Goal: Task Accomplishment & Management: Use online tool/utility

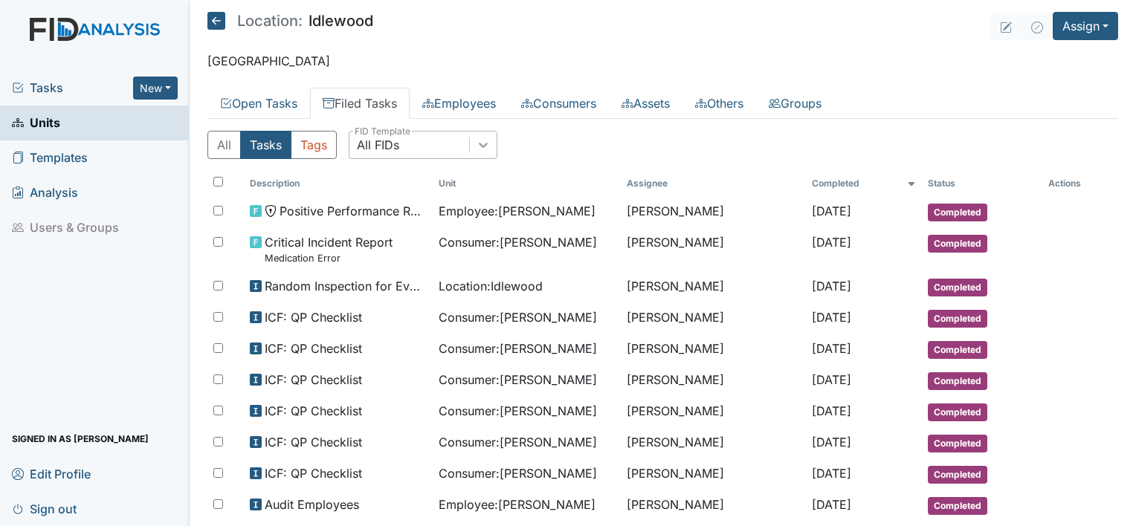
click at [482, 132] on div at bounding box center [483, 145] width 27 height 27
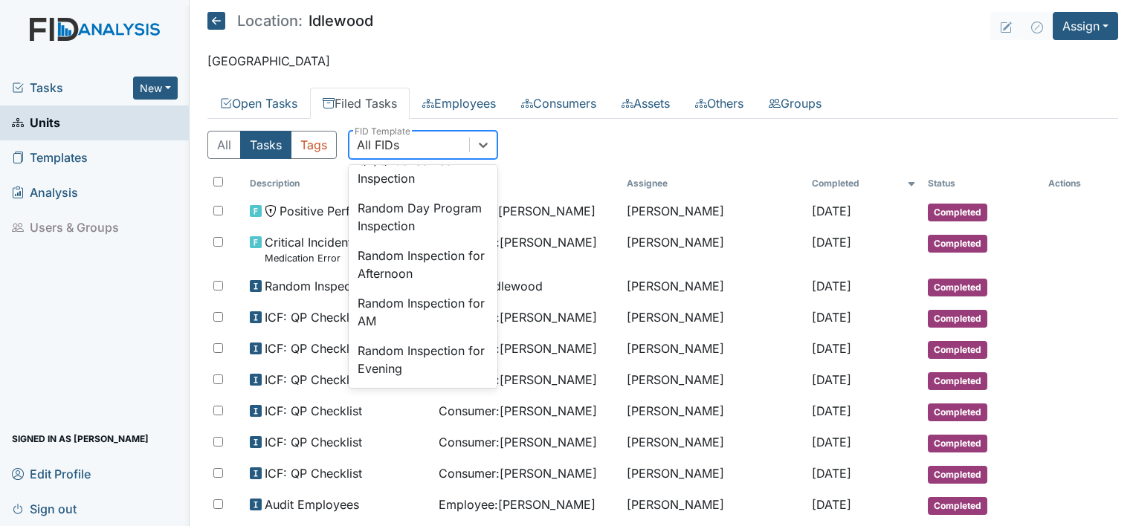
scroll to position [1297, 0]
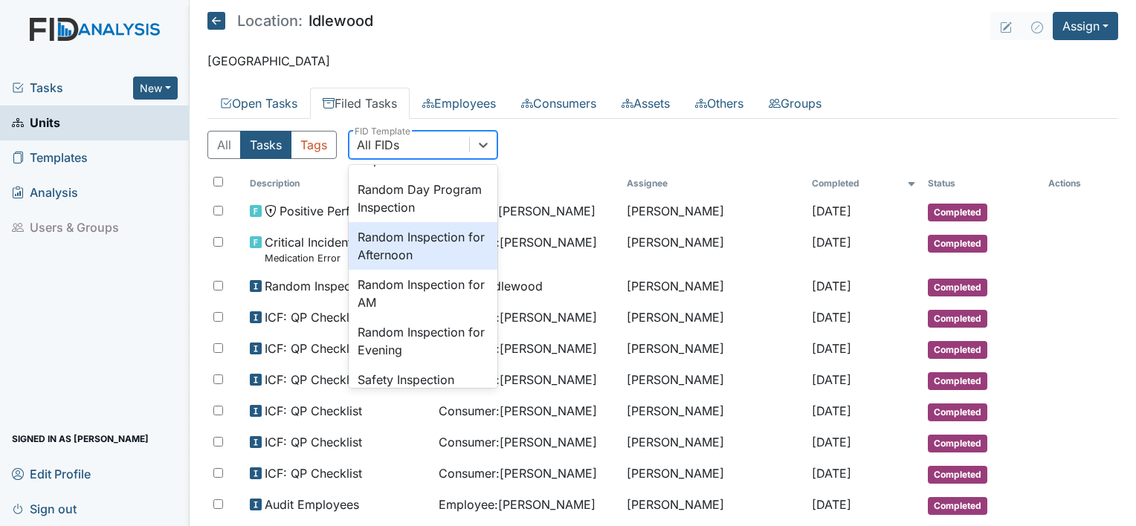
click at [436, 270] on div "Random Inspection for Afternoon" at bounding box center [423, 246] width 149 height 48
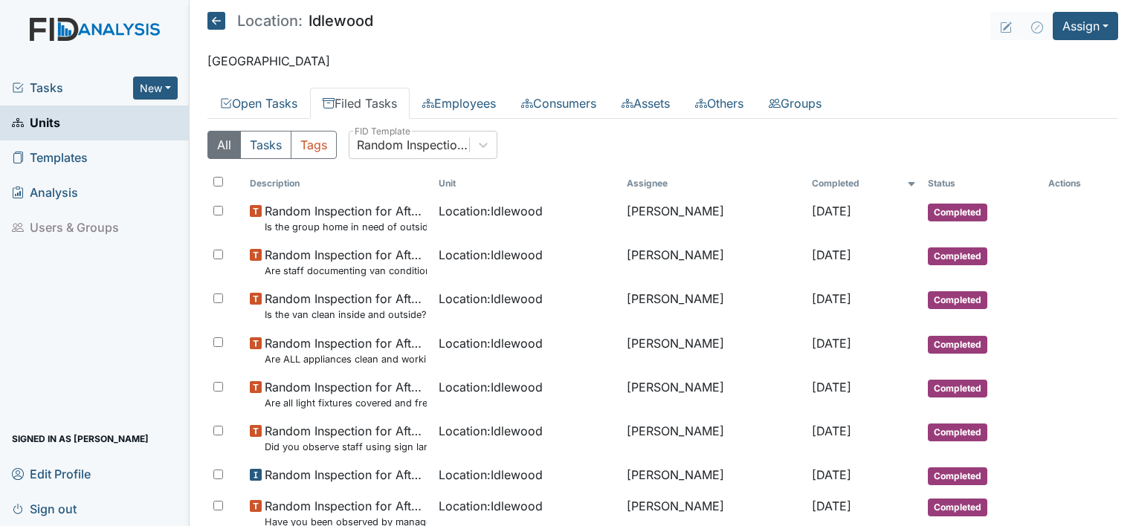
click at [568, 146] on div "All Tasks Tags Random Inspection for Afternoon FID Template" at bounding box center [662, 151] width 910 height 40
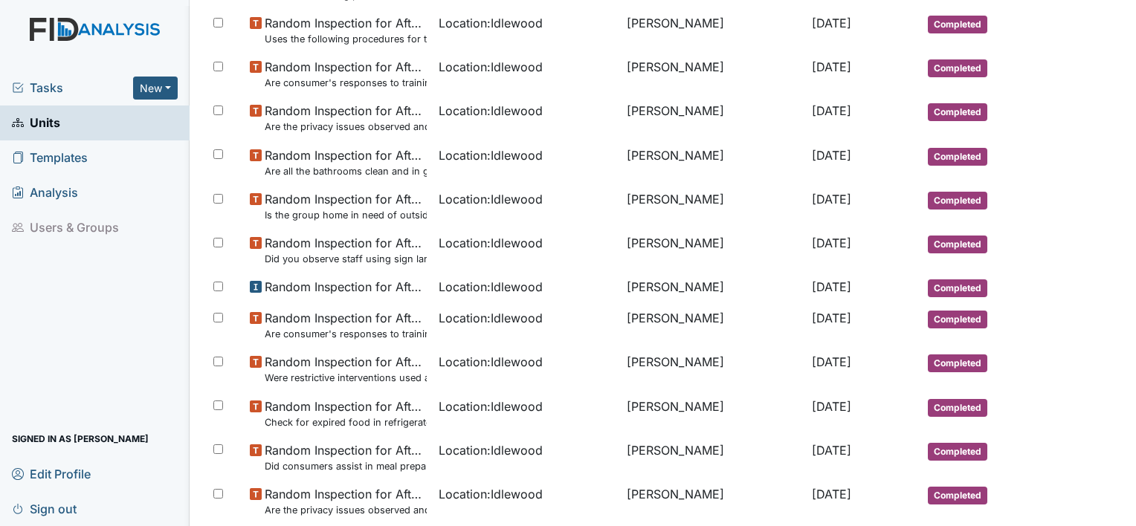
scroll to position [0, 0]
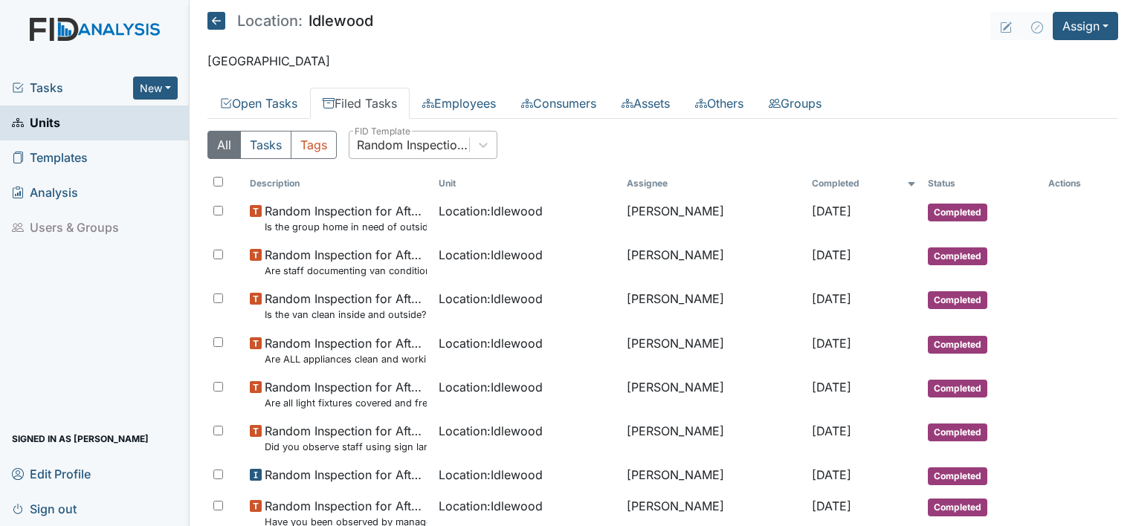
click at [437, 136] on div "Random Inspection for Afternoon" at bounding box center [414, 145] width 114 height 18
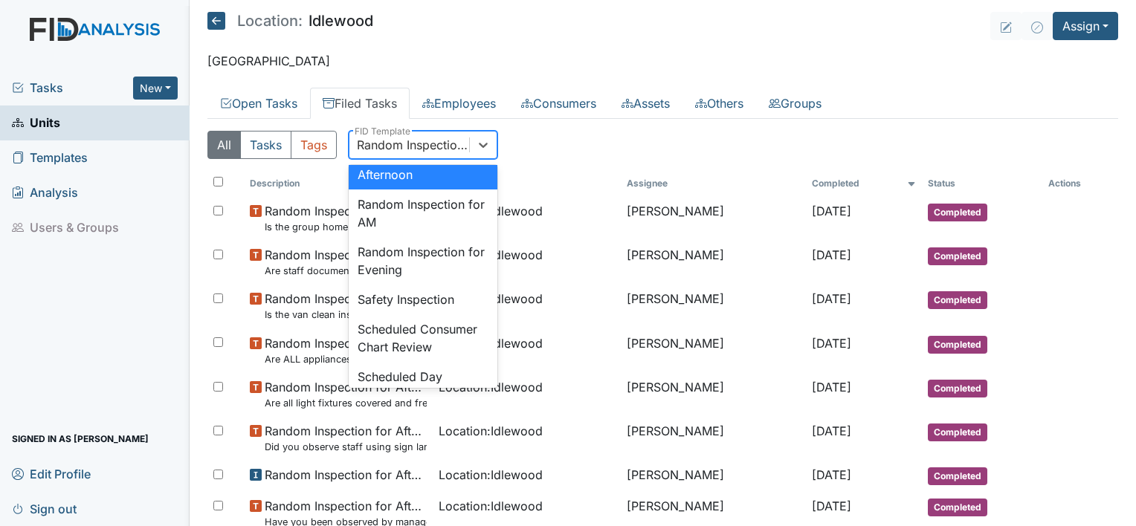
scroll to position [1396, 0]
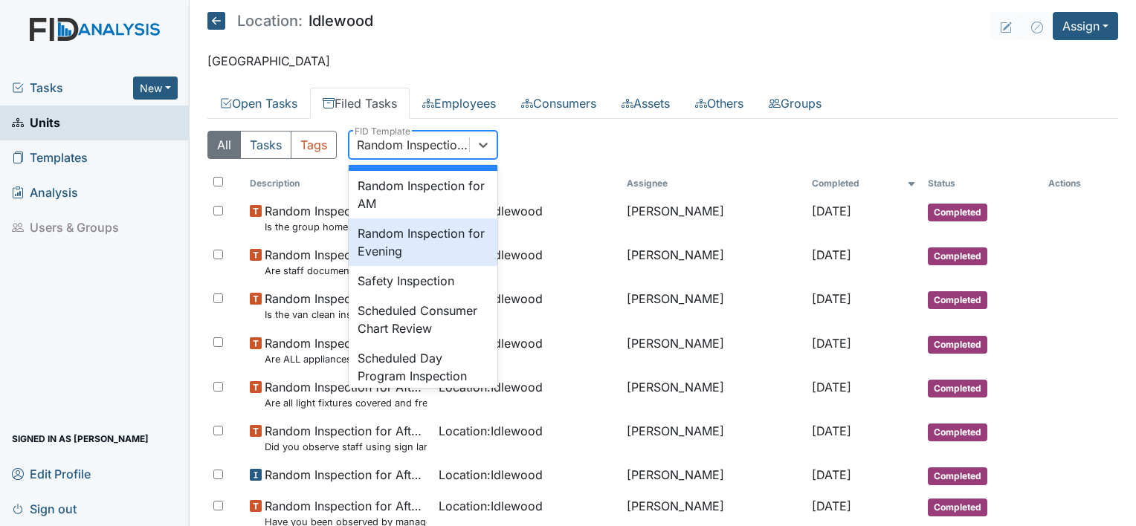
click at [436, 266] on div "Random Inspection for Evening" at bounding box center [423, 243] width 149 height 48
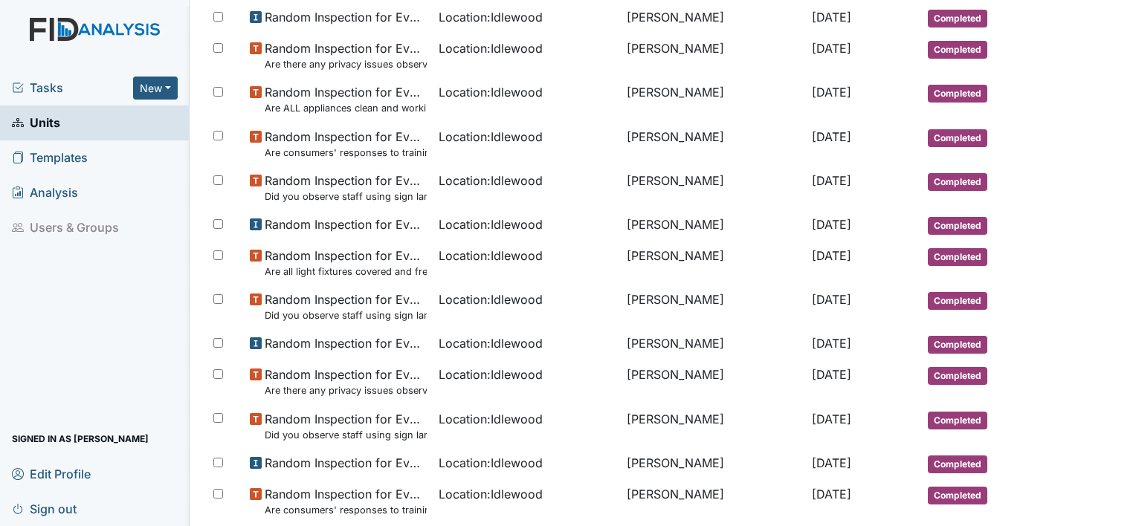
scroll to position [971, 0]
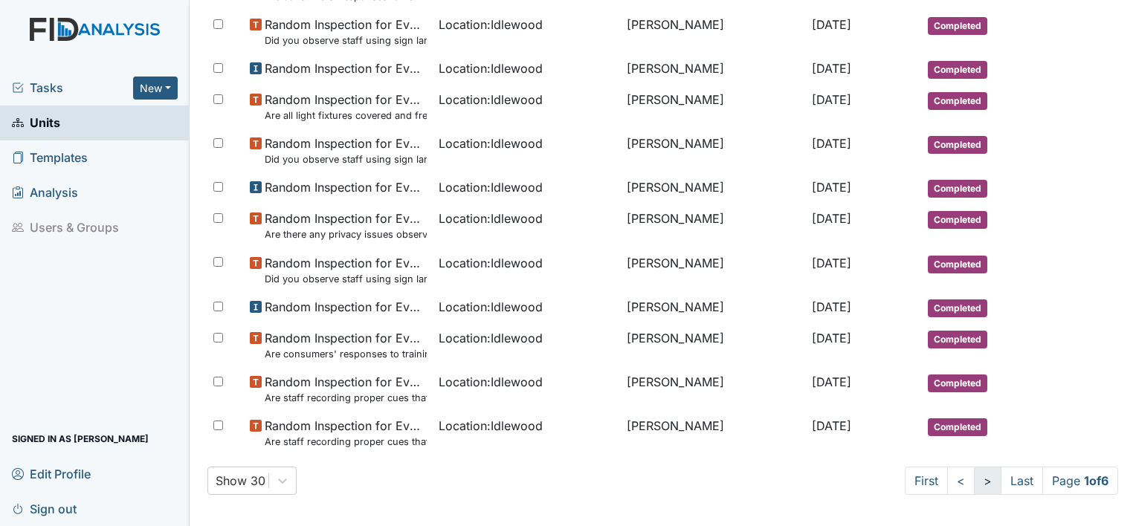
click at [974, 483] on link ">" at bounding box center [988, 481] width 28 height 28
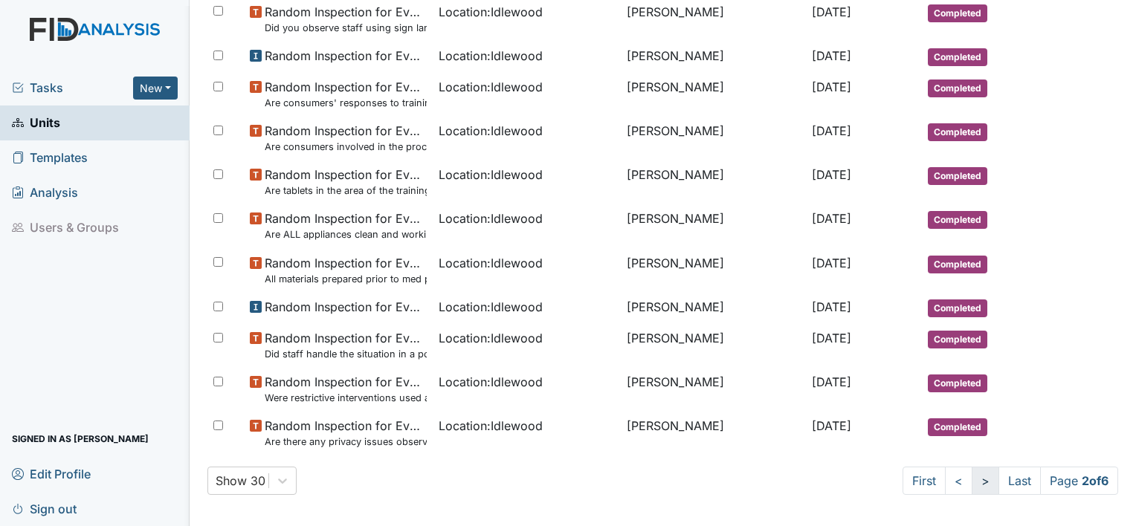
scroll to position [958, 0]
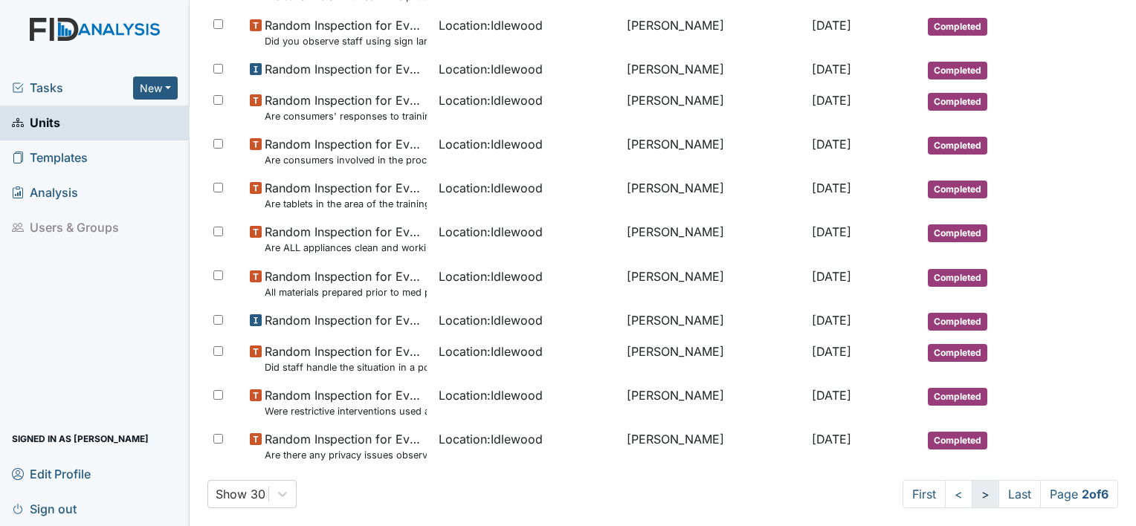
click at [971, 483] on link ">" at bounding box center [985, 494] width 28 height 28
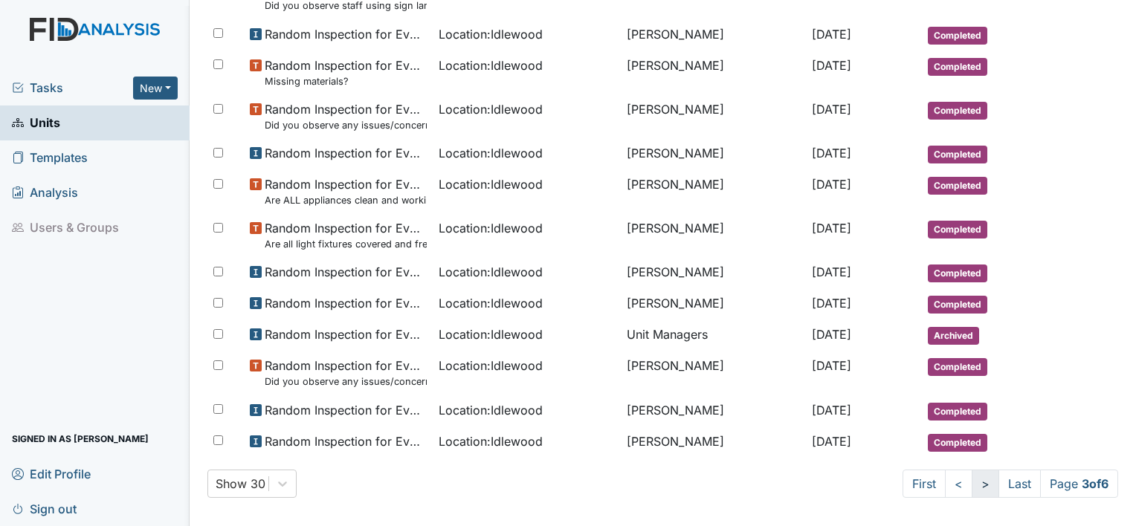
click at [971, 483] on link ">" at bounding box center [985, 484] width 28 height 28
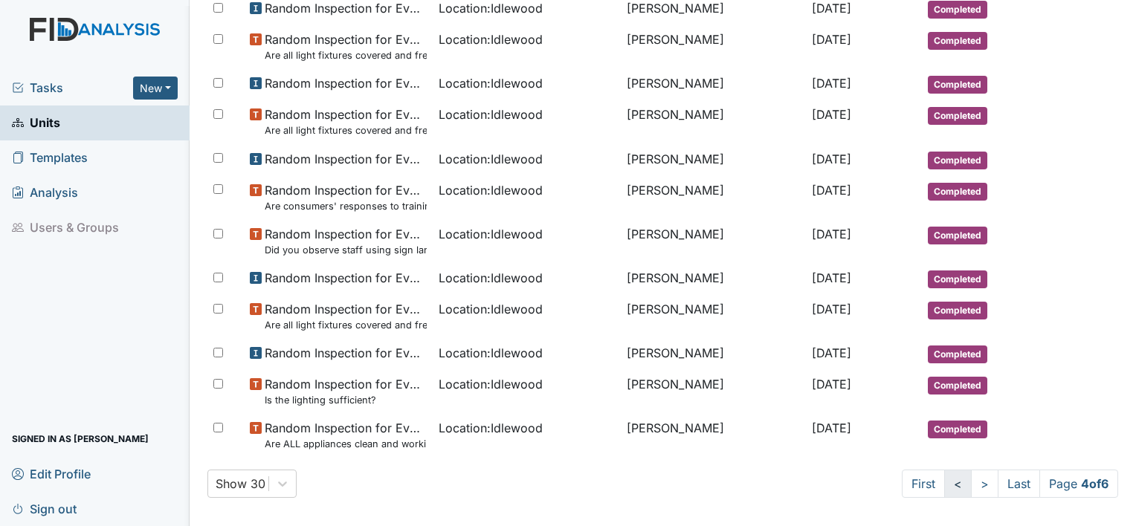
click at [944, 483] on link "<" at bounding box center [958, 484] width 28 height 28
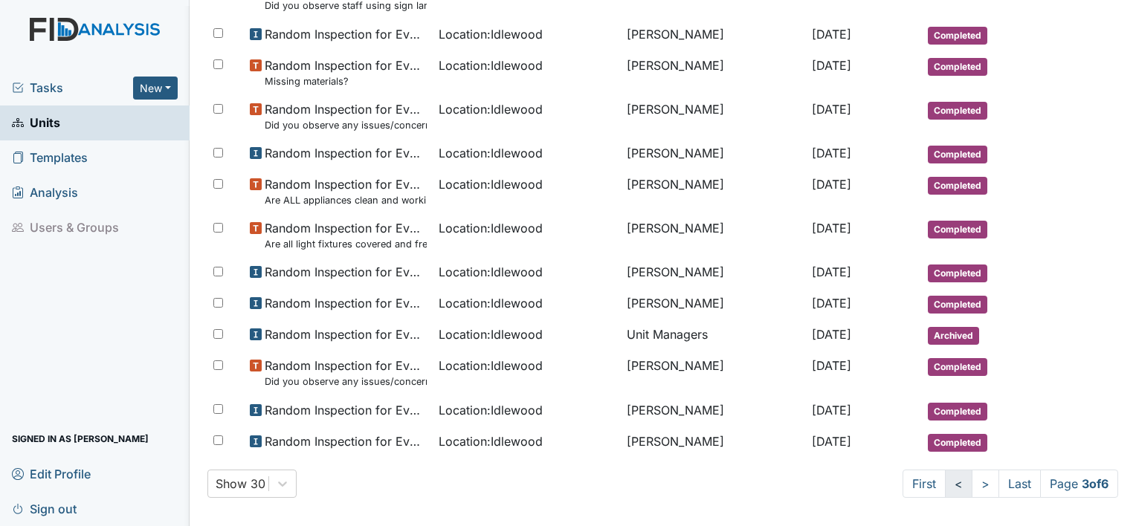
click at [945, 483] on link "<" at bounding box center [959, 484] width 28 height 28
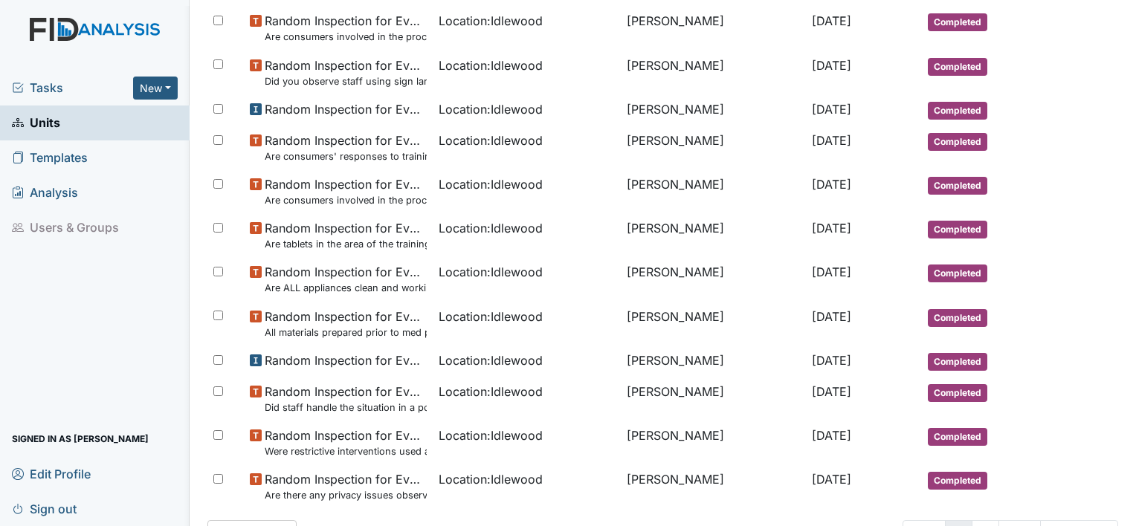
click at [945, 520] on link "<" at bounding box center [959, 534] width 28 height 28
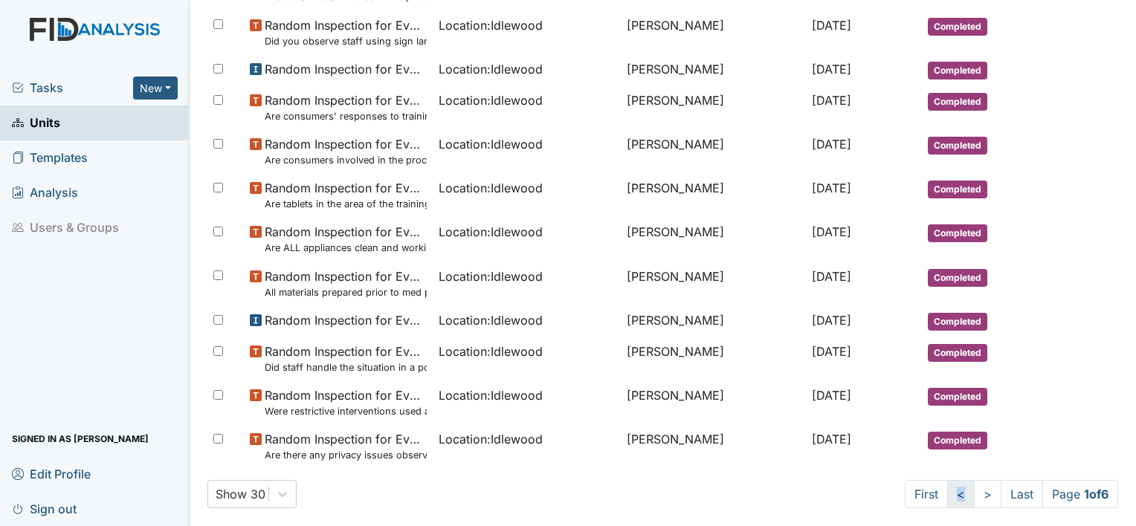
click at [947, 483] on link "<" at bounding box center [961, 494] width 28 height 28
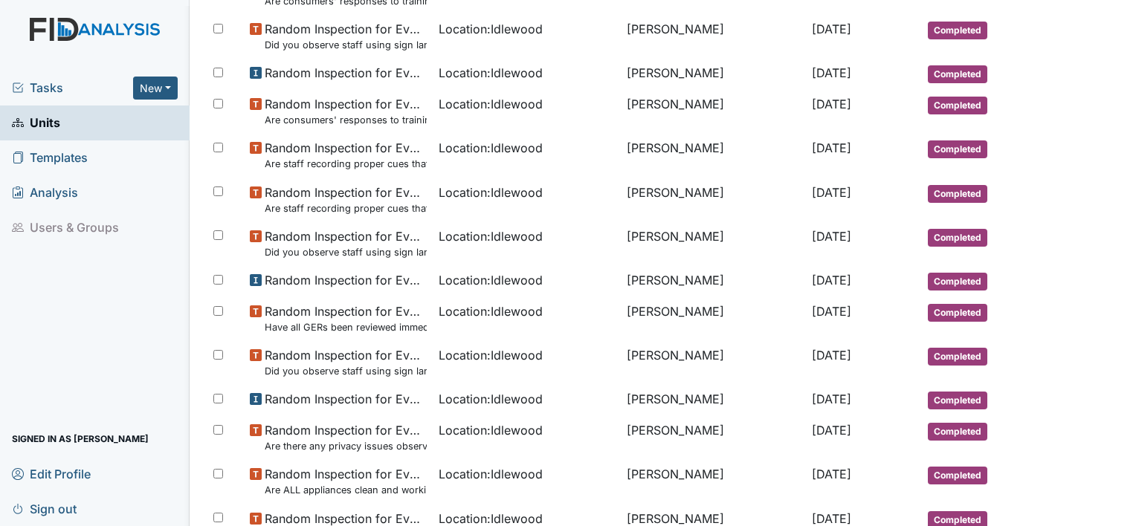
scroll to position [0, 0]
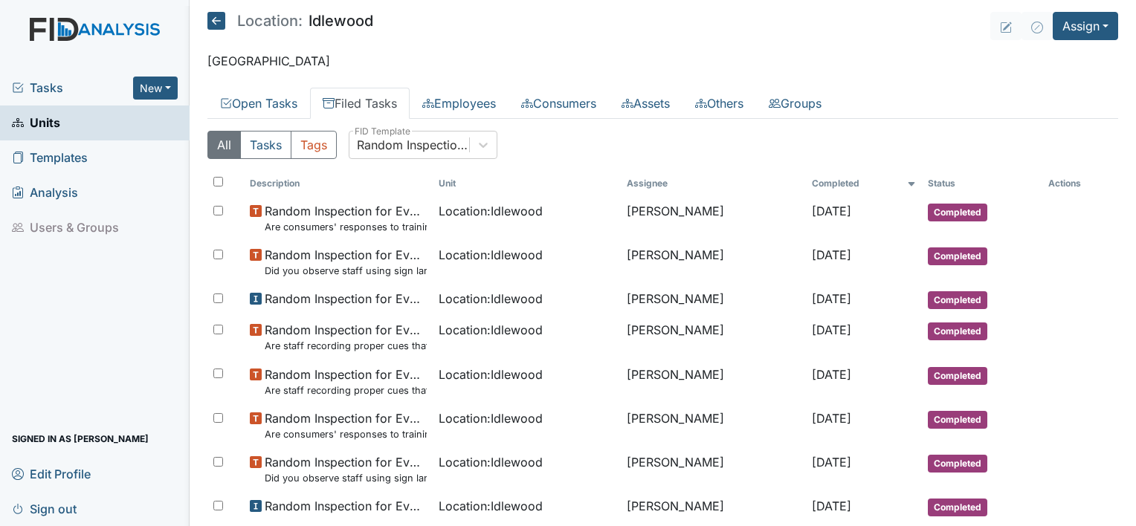
click at [1109, 26] on main "Location: [GEOGRAPHIC_DATA] Assign Assign Form Assign Inspection Assign Documen…" at bounding box center [663, 263] width 946 height 526
click at [1102, 27] on button "Assign" at bounding box center [1084, 26] width 65 height 28
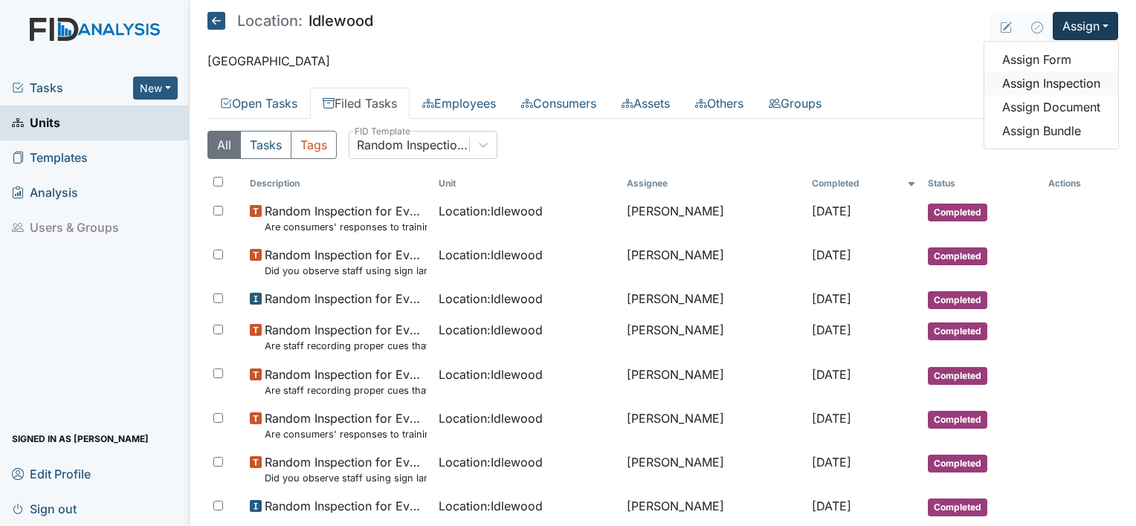
click at [1058, 80] on link "Assign Inspection" at bounding box center [1051, 83] width 134 height 24
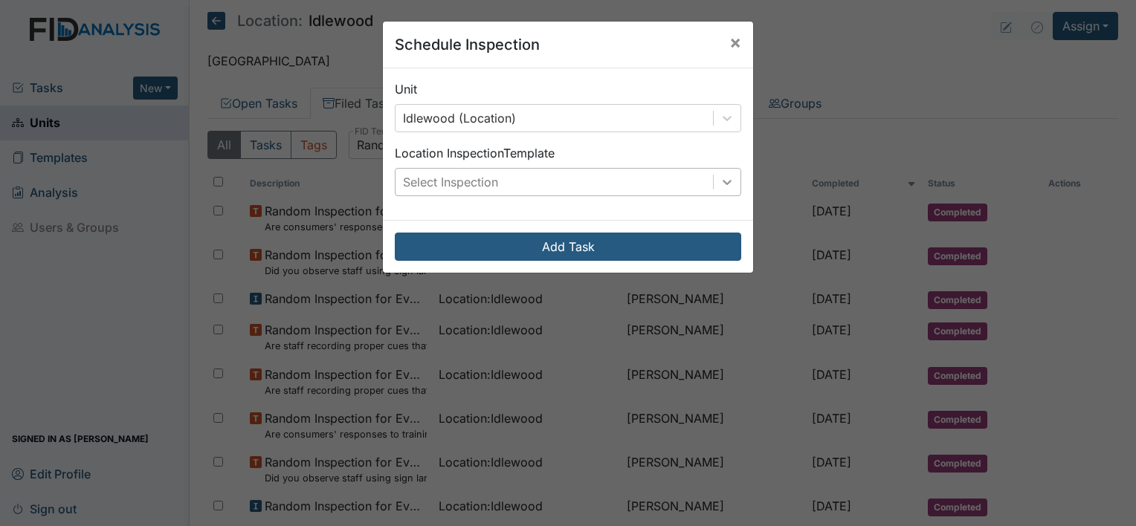
click at [719, 186] on icon at bounding box center [726, 182] width 15 height 15
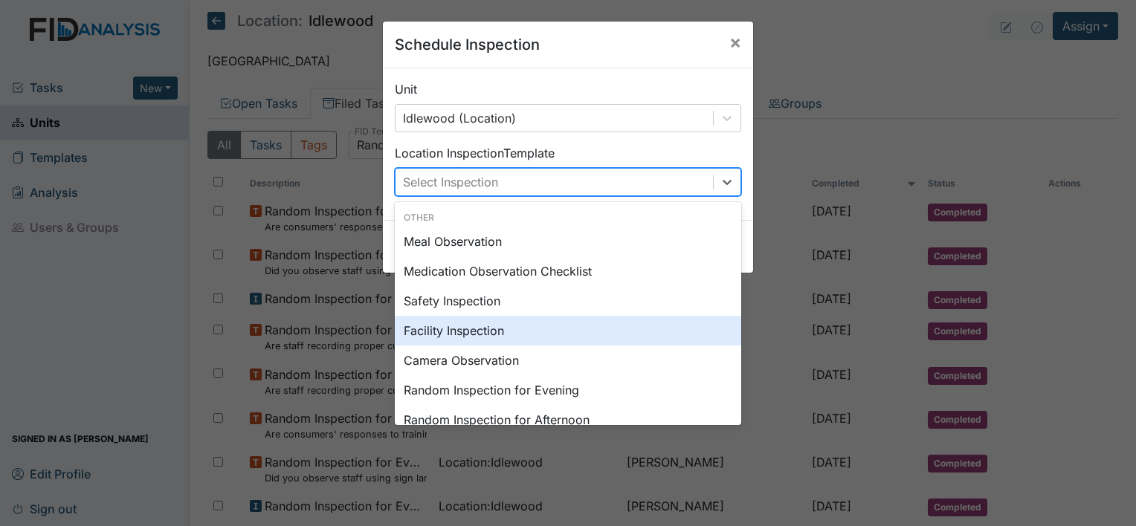
click at [534, 318] on div "Facility Inspection" at bounding box center [568, 331] width 346 height 30
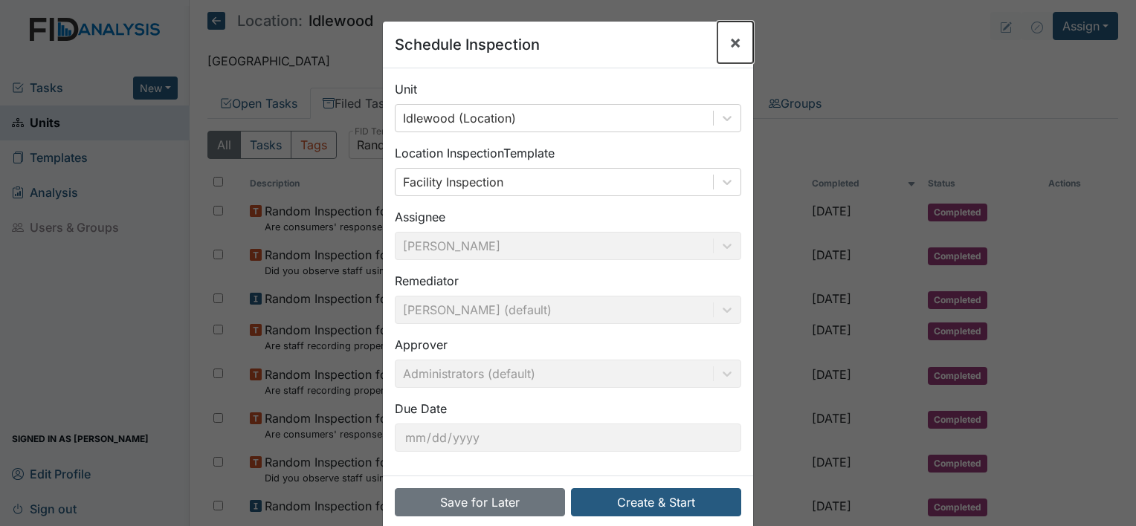
click at [729, 34] on span "×" at bounding box center [735, 42] width 12 height 22
